Goal: Navigation & Orientation: Find specific page/section

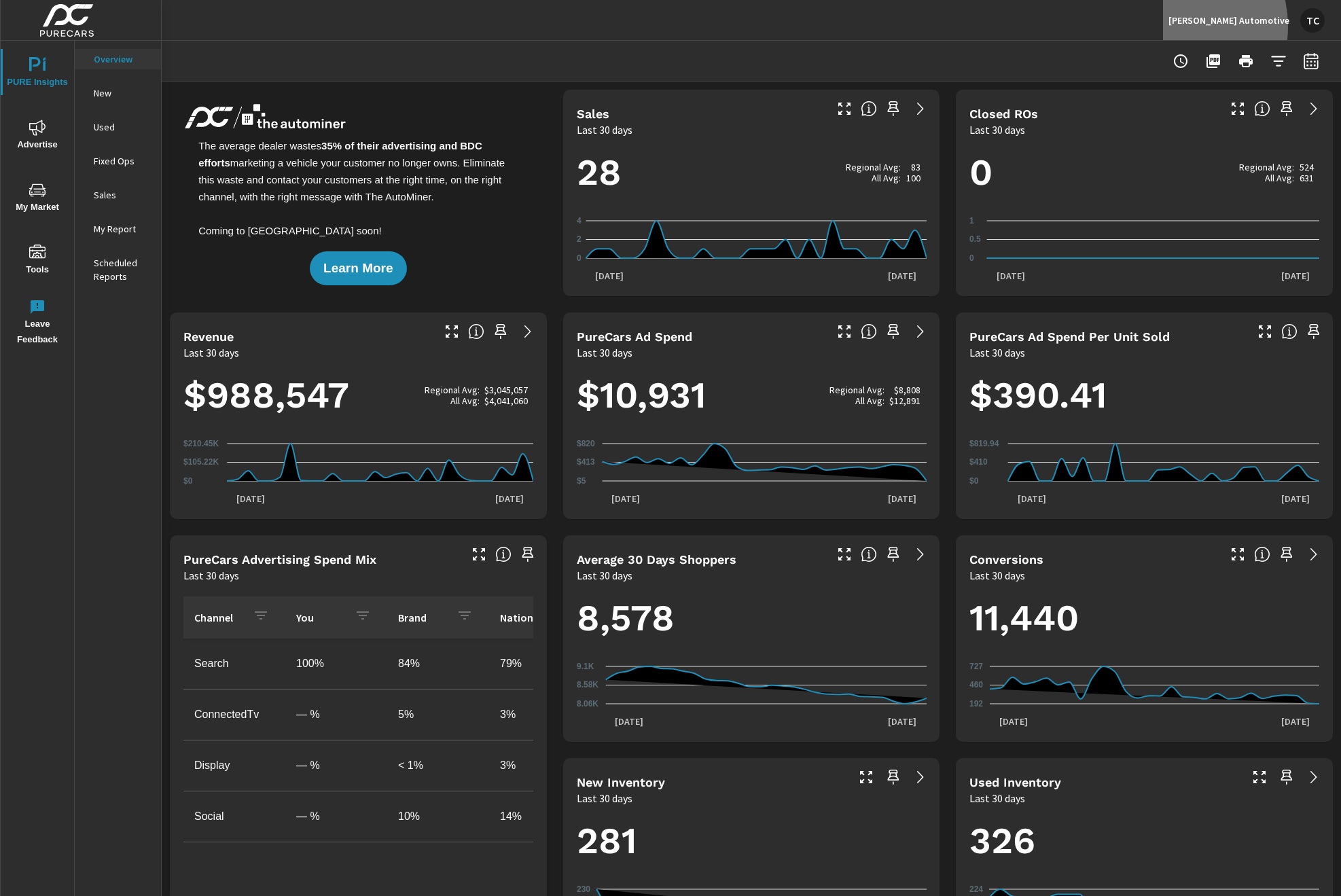
click at [1209, 27] on button "[PERSON_NAME] Automotive TC" at bounding box center [1247, 20] width 167 height 40
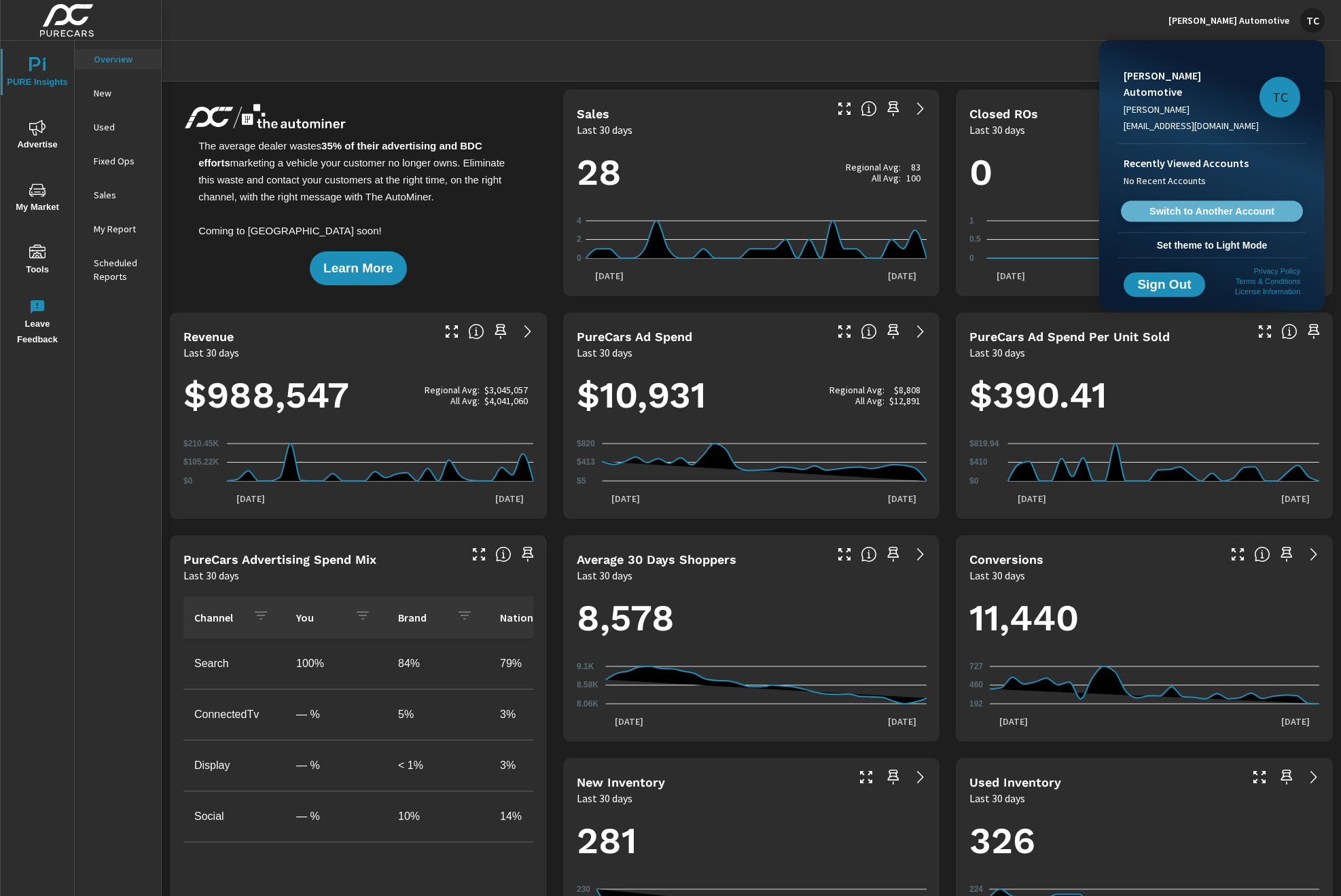
click at [1208, 205] on span "Switch to Another Account" at bounding box center [1212, 211] width 166 height 13
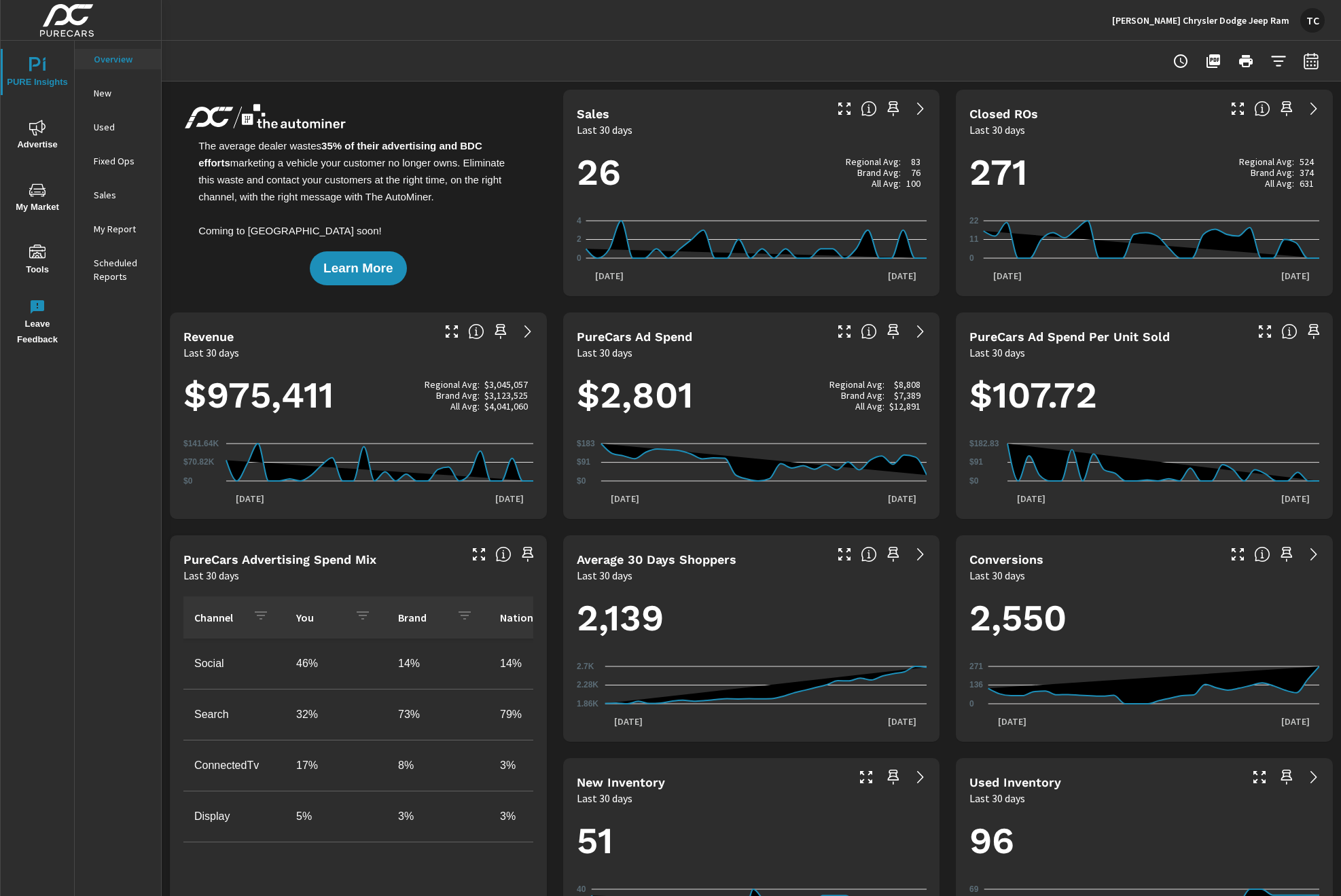
click at [105, 166] on p "Fixed Ops" at bounding box center [122, 161] width 56 height 14
